Goal: Find specific page/section: Find specific page/section

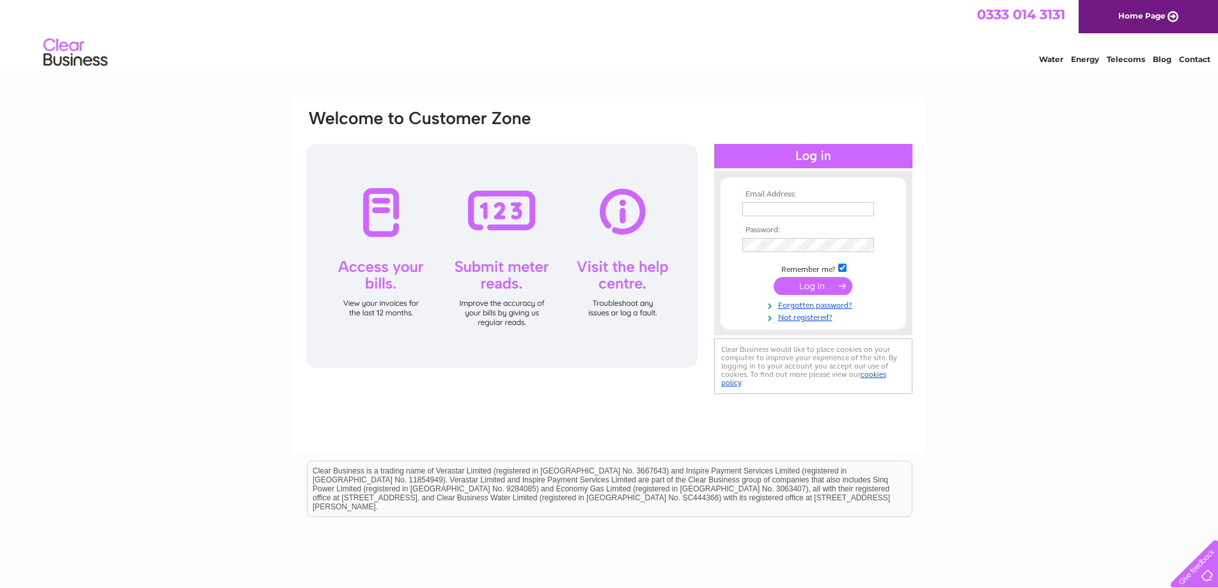
type input "bevin.gosling@cathcartassociates.com"
click at [822, 289] on input "submit" at bounding box center [813, 286] width 79 height 18
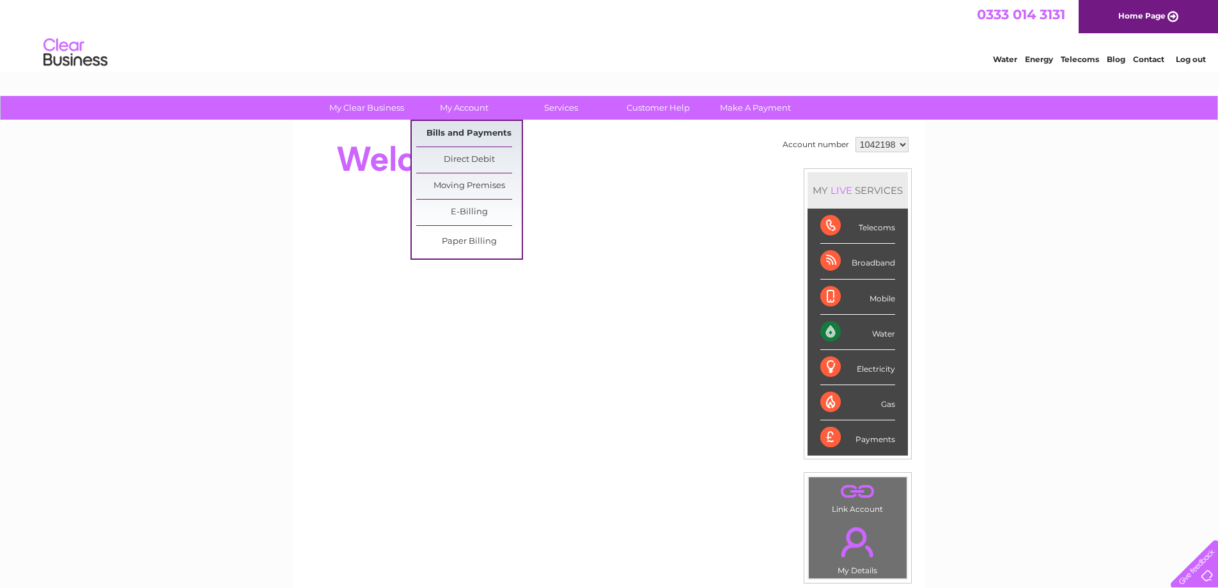
click at [470, 132] on link "Bills and Payments" at bounding box center [469, 134] width 106 height 26
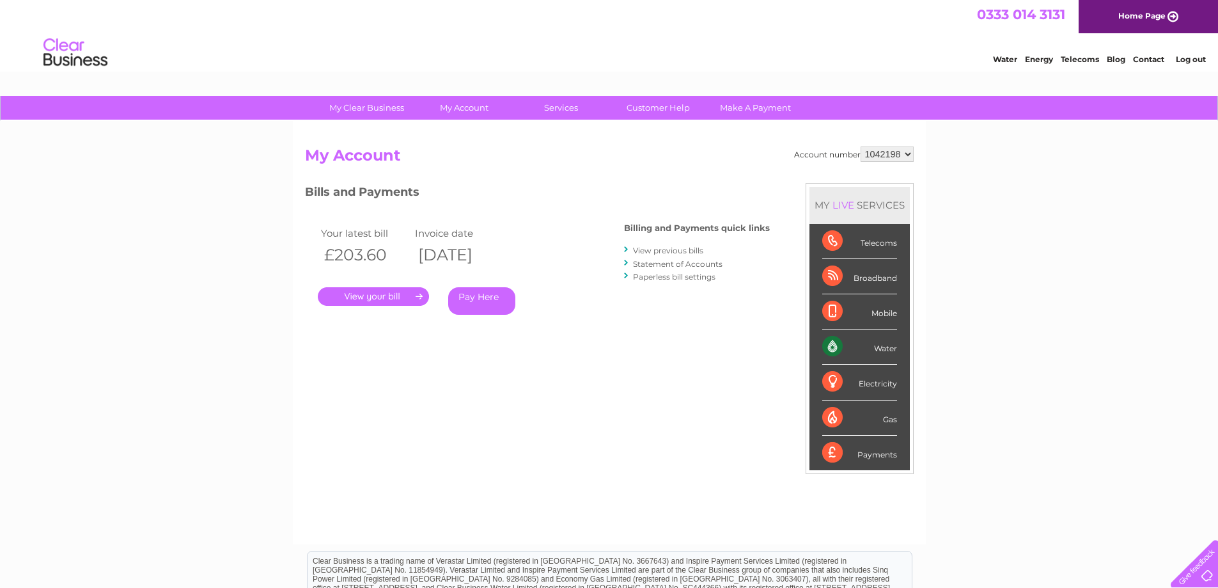
click at [371, 295] on link "." at bounding box center [373, 296] width 111 height 19
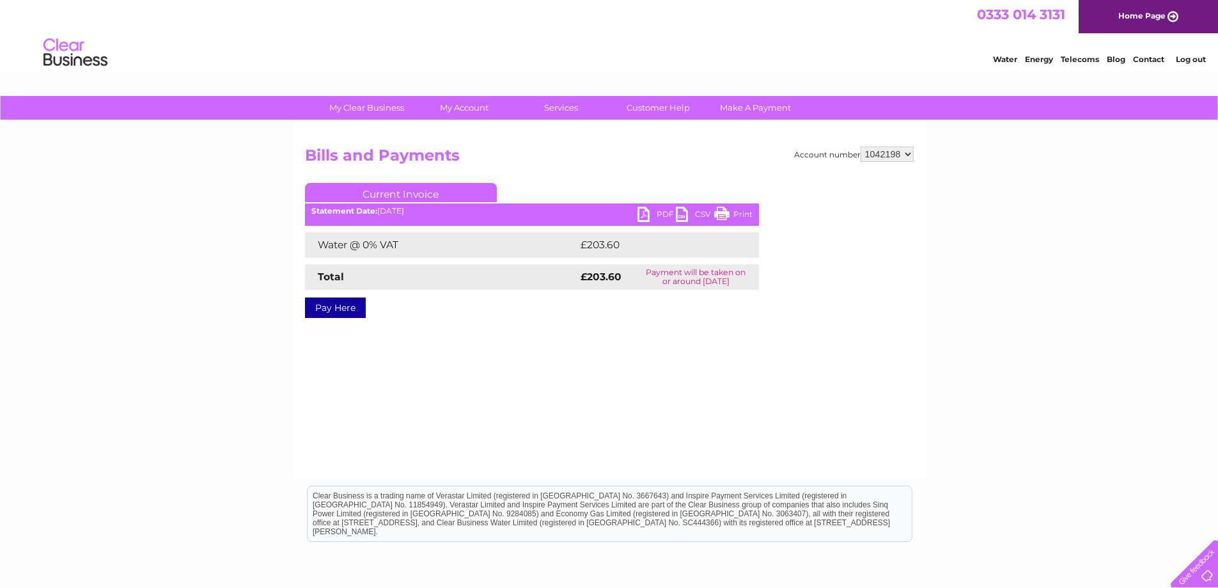
click at [642, 212] on link "PDF" at bounding box center [656, 216] width 38 height 19
